Goal: Transaction & Acquisition: Purchase product/service

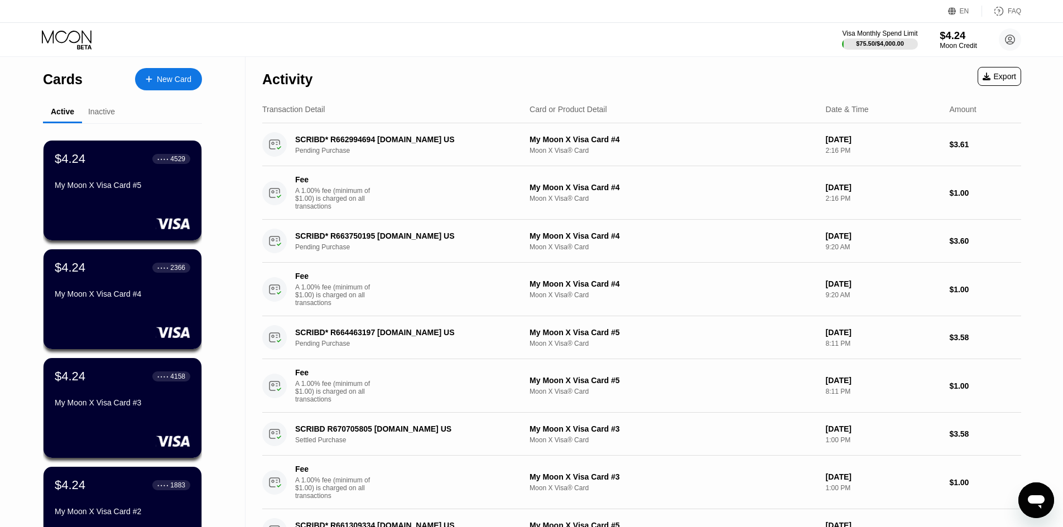
click at [960, 50] on div "Moon Credit" at bounding box center [958, 46] width 37 height 8
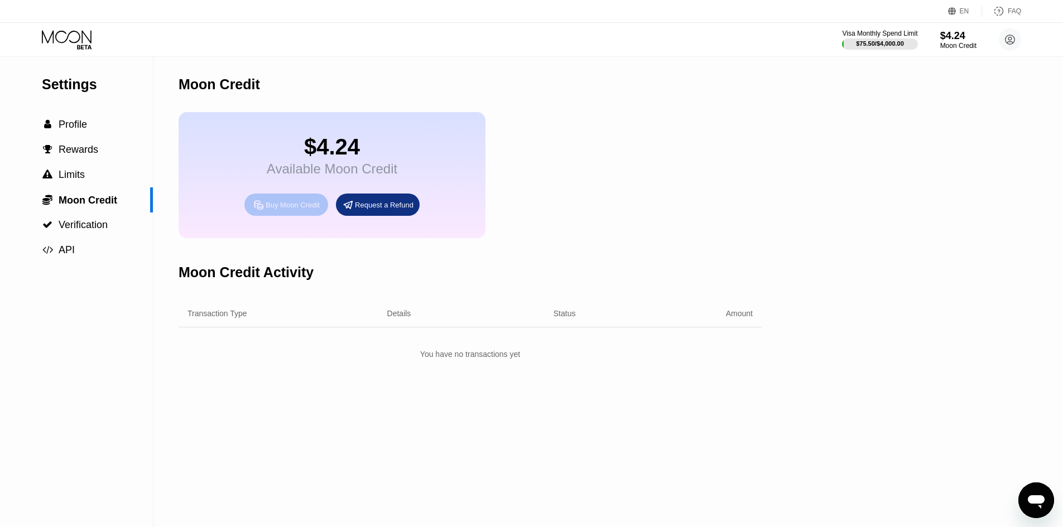
click at [303, 210] on div "Buy Moon Credit" at bounding box center [293, 204] width 54 height 9
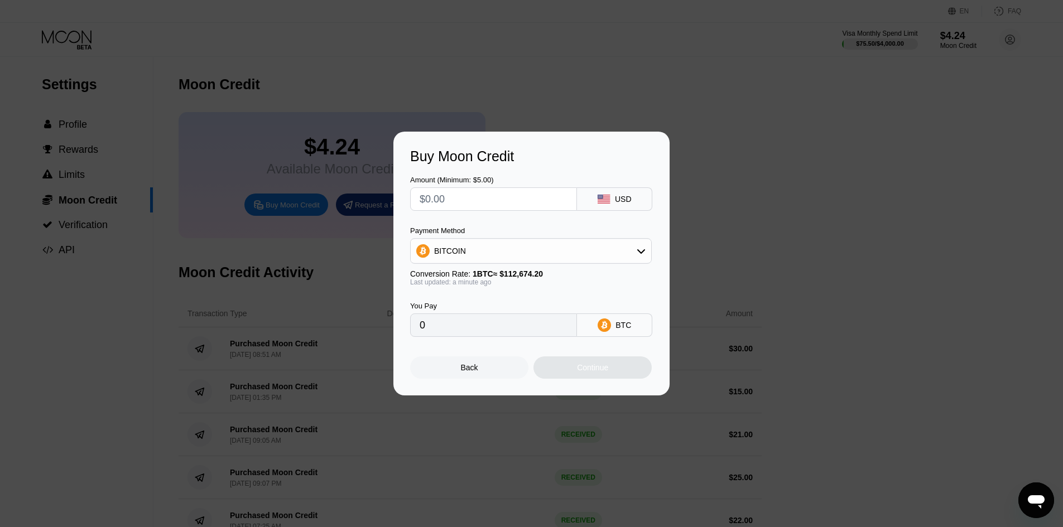
click at [469, 202] on input "text" at bounding box center [494, 199] width 148 height 22
type input "$2"
type input "0.00001776"
type input "$20"
type input "0.00017751"
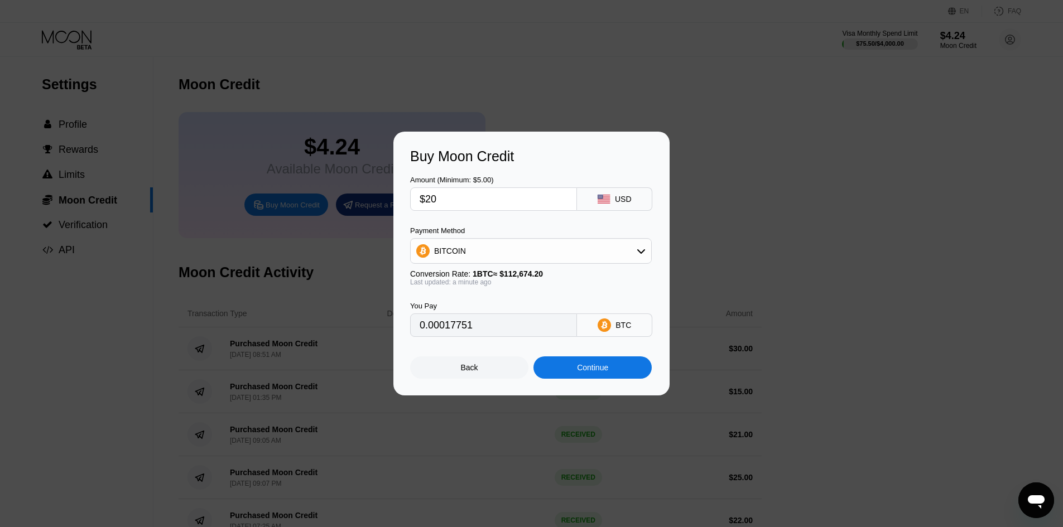
type input "$20"
type input "0.00017745"
click at [602, 378] on div "Continue" at bounding box center [592, 368] width 118 height 22
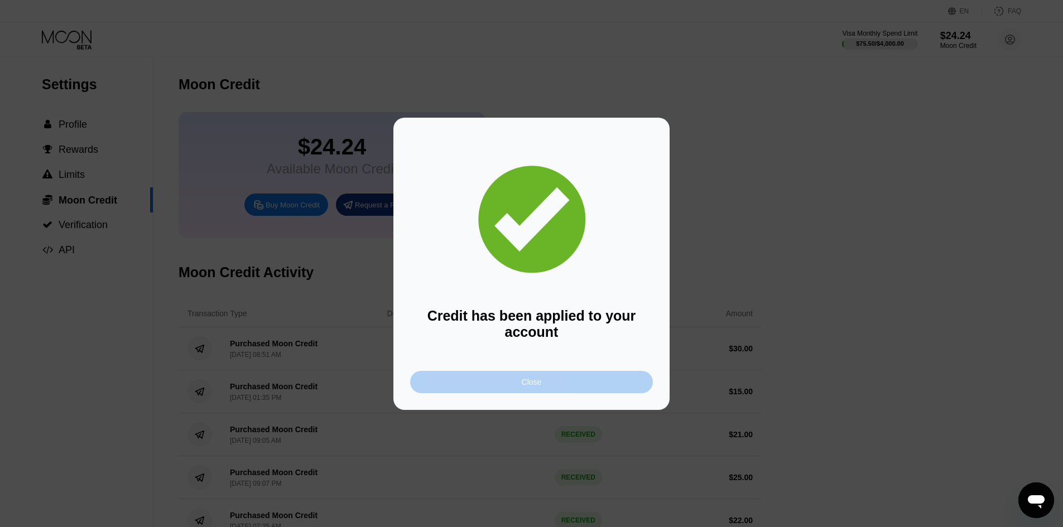
click at [622, 392] on div "Close" at bounding box center [531, 382] width 243 height 22
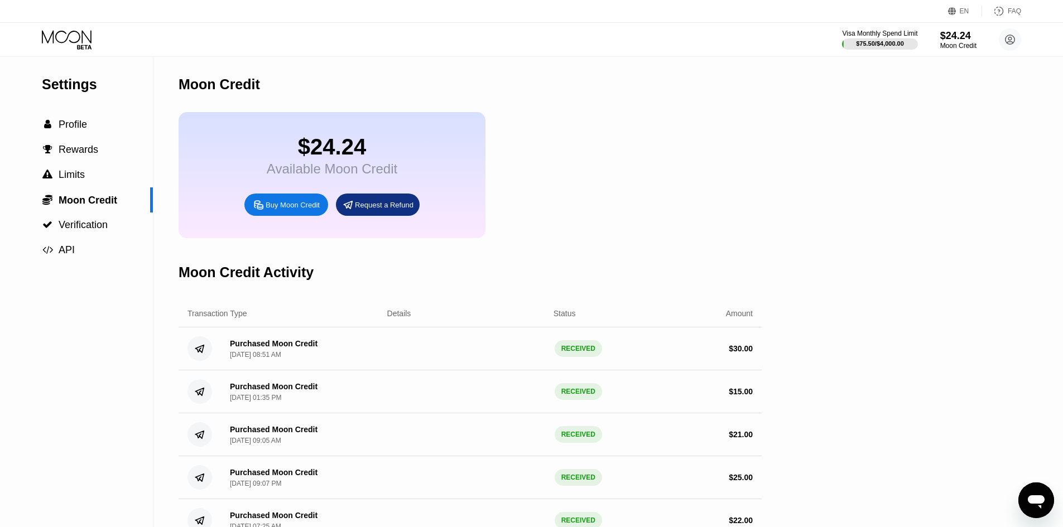
click at [76, 44] on icon at bounding box center [68, 40] width 52 height 20
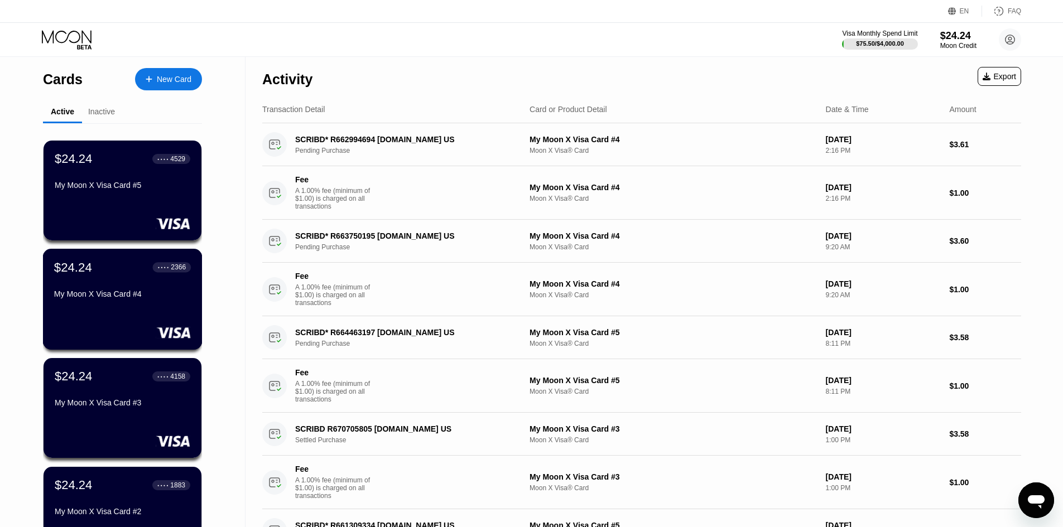
click at [121, 275] on div "$24.24 ● ● ● ● 2366" at bounding box center [122, 267] width 137 height 15
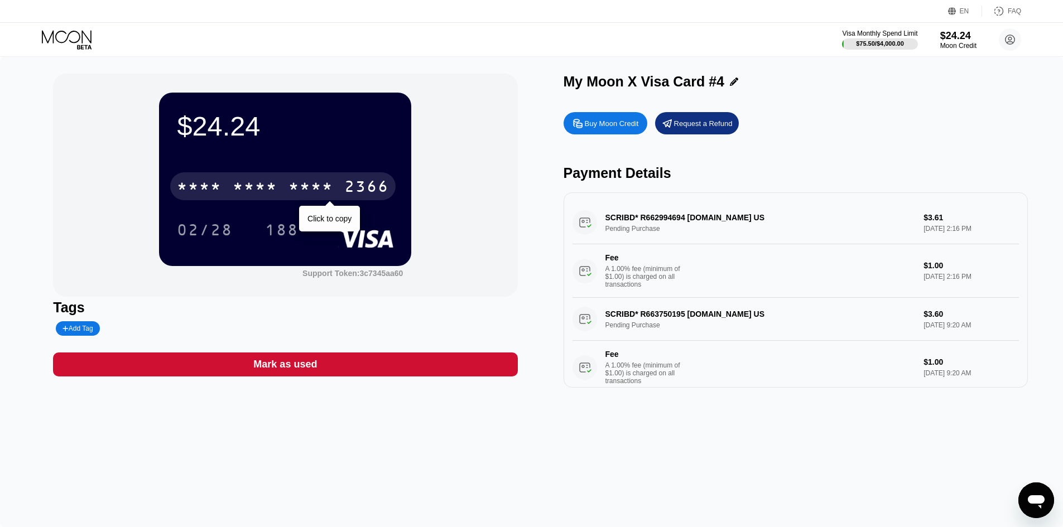
click at [240, 187] on div "* * * *" at bounding box center [255, 188] width 45 height 18
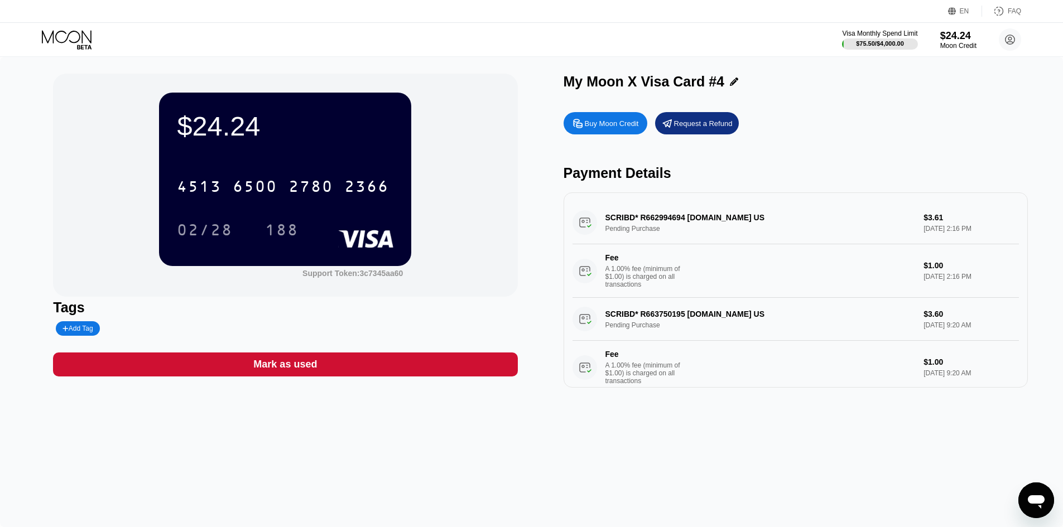
click at [57, 35] on icon at bounding box center [68, 40] width 52 height 20
